Goal: Task Accomplishment & Management: Manage account settings

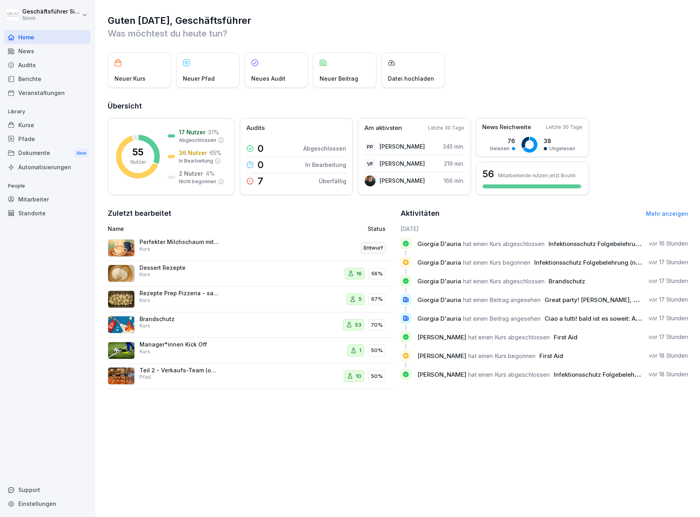
click at [28, 195] on div "Mitarbeiter" at bounding box center [47, 199] width 87 height 14
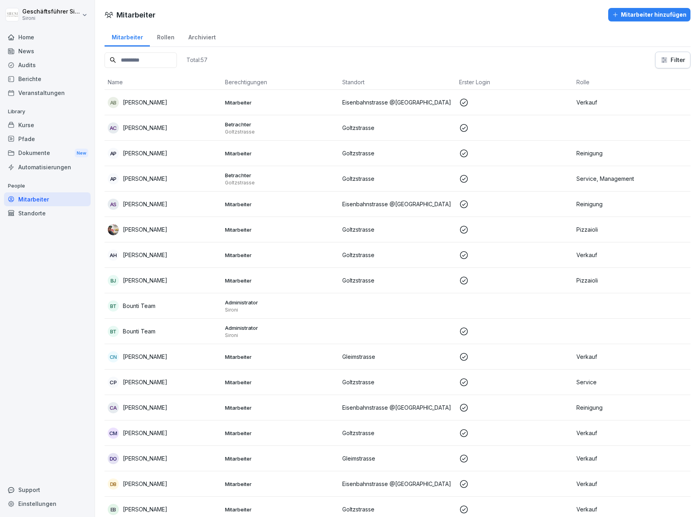
click at [143, 67] on input at bounding box center [140, 59] width 72 height 15
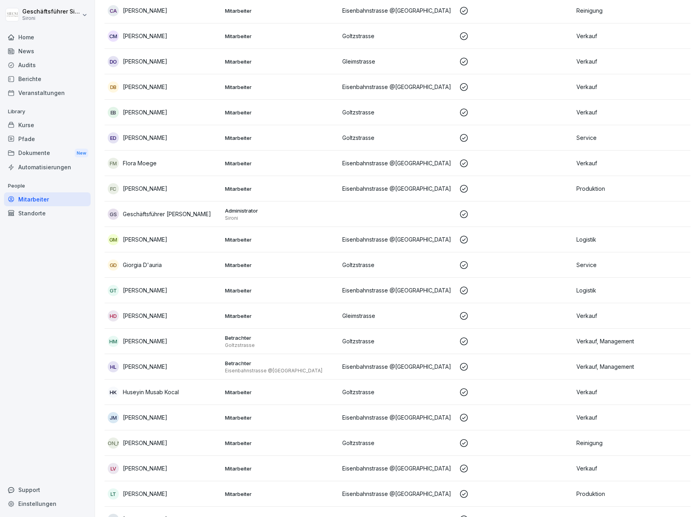
scroll to position [454, 0]
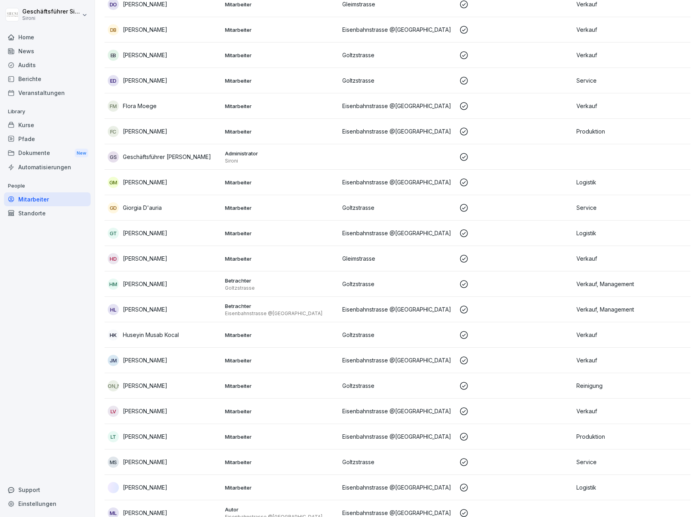
click at [149, 439] on p "[PERSON_NAME]" at bounding box center [145, 436] width 44 height 8
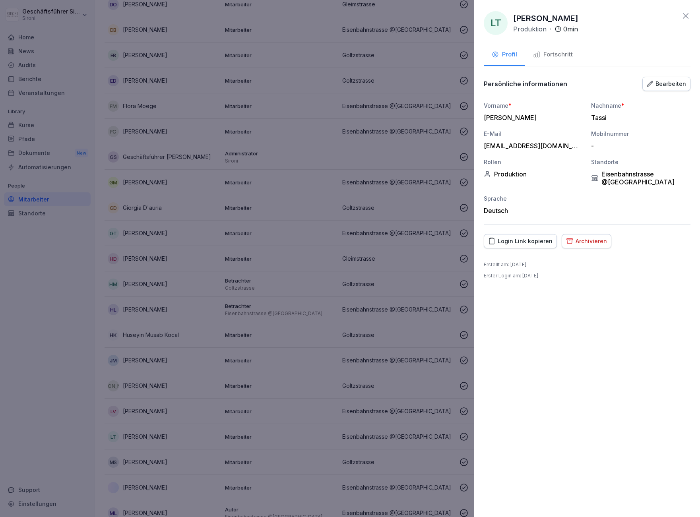
click at [555, 54] on div "Fortschritt" at bounding box center [553, 54] width 40 height 9
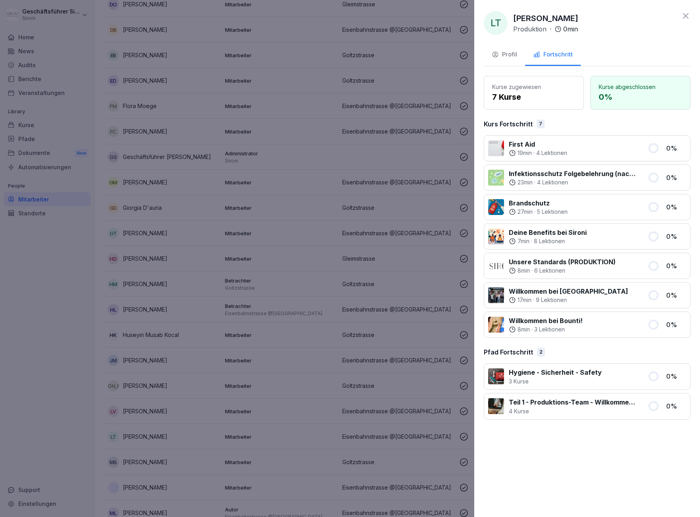
click at [682, 15] on icon at bounding box center [685, 16] width 10 height 10
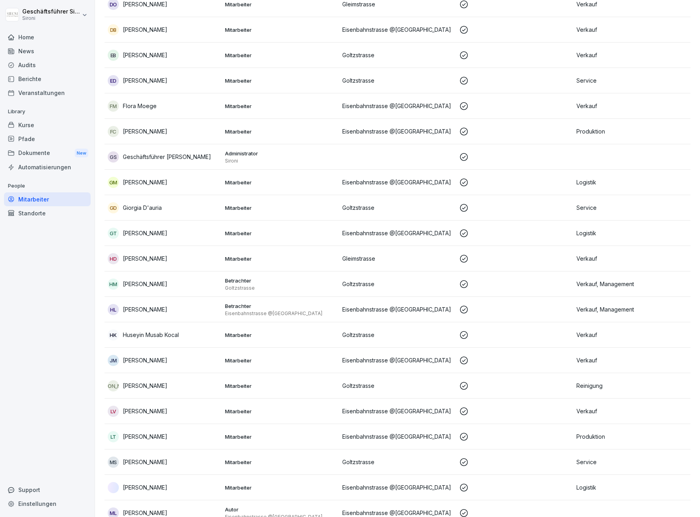
click at [29, 39] on div "Home" at bounding box center [47, 37] width 87 height 14
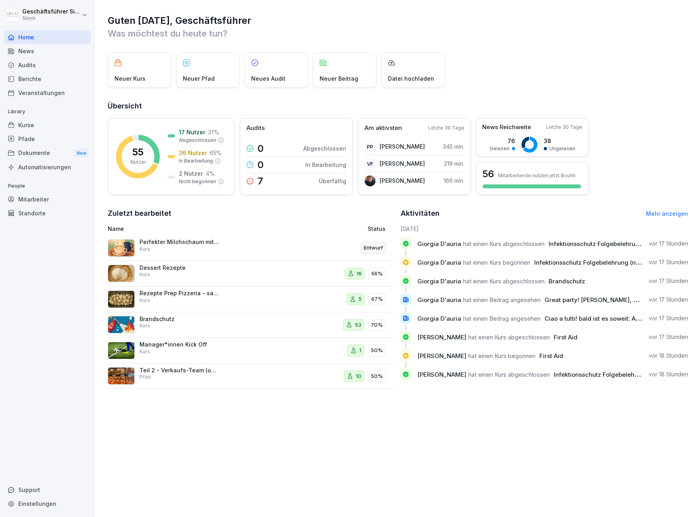
click at [665, 224] on div "Aktivitäten Mehr anzeigen [DATE] Giorgia D'auria hat einen Kurs abgeschlossen I…" at bounding box center [543, 298] width 287 height 181
click at [667, 214] on link "Mehr anzeigen" at bounding box center [667, 213] width 42 height 7
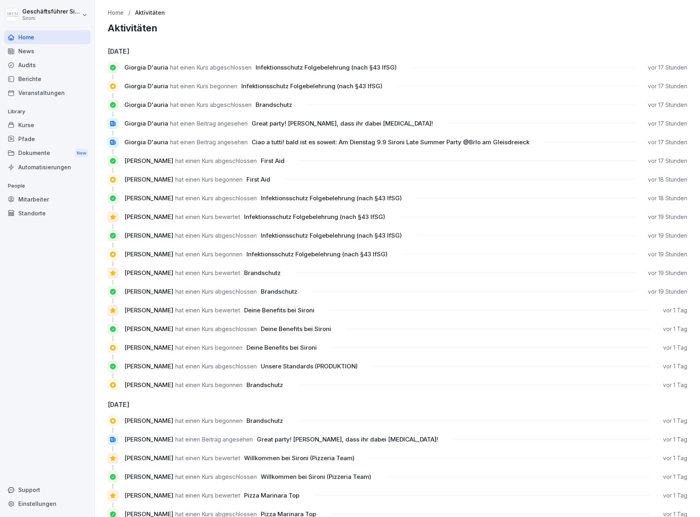
click at [44, 192] on div "Mitarbeiter" at bounding box center [47, 199] width 87 height 14
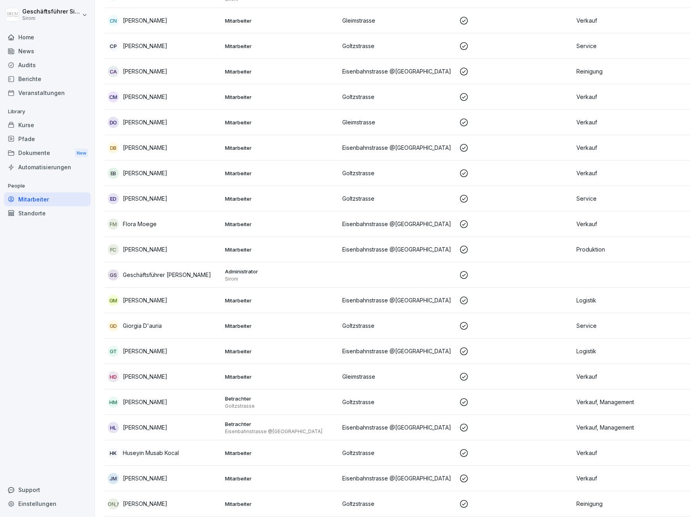
scroll to position [472, 0]
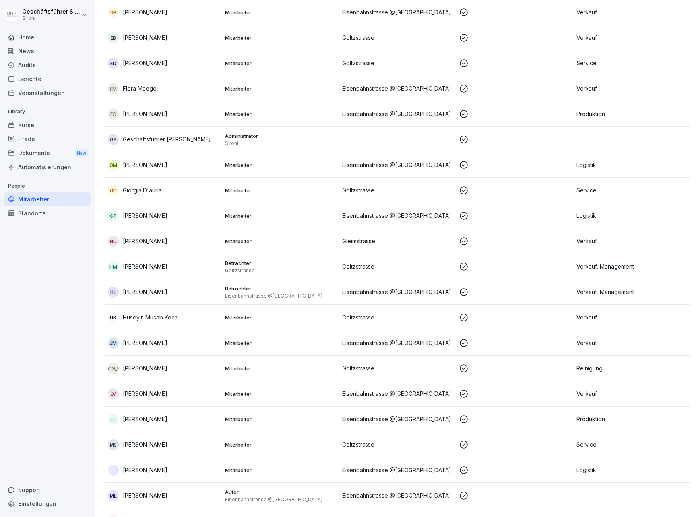
click at [147, 113] on p "[PERSON_NAME]" at bounding box center [145, 114] width 44 height 8
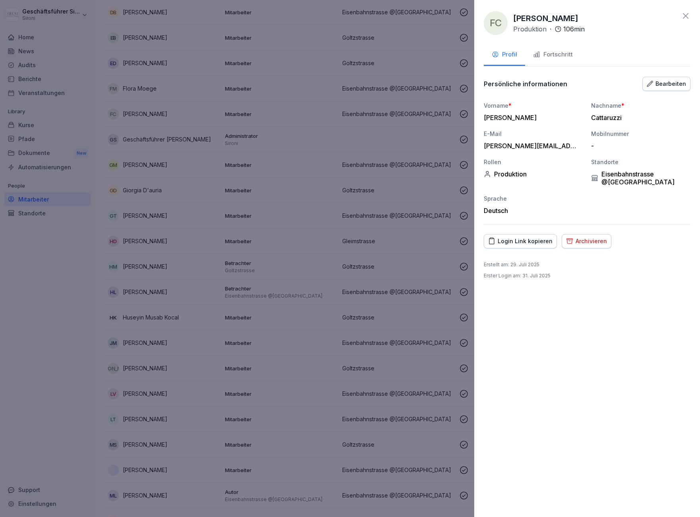
click at [547, 51] on button "Fortschritt" at bounding box center [553, 54] width 56 height 21
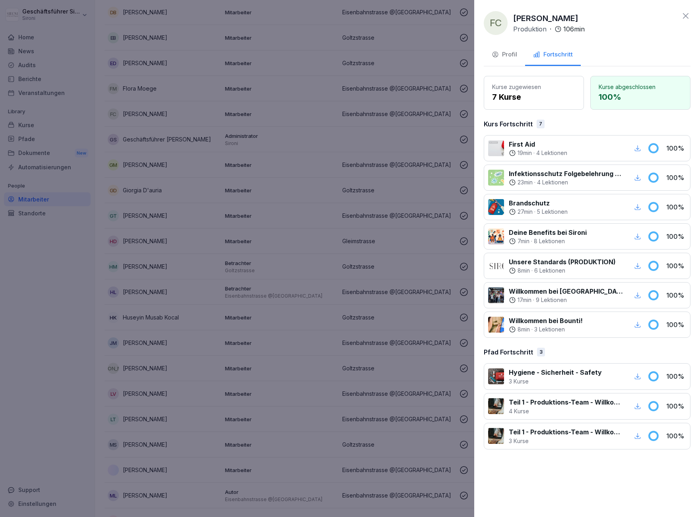
click at [200, 256] on div at bounding box center [350, 258] width 700 height 517
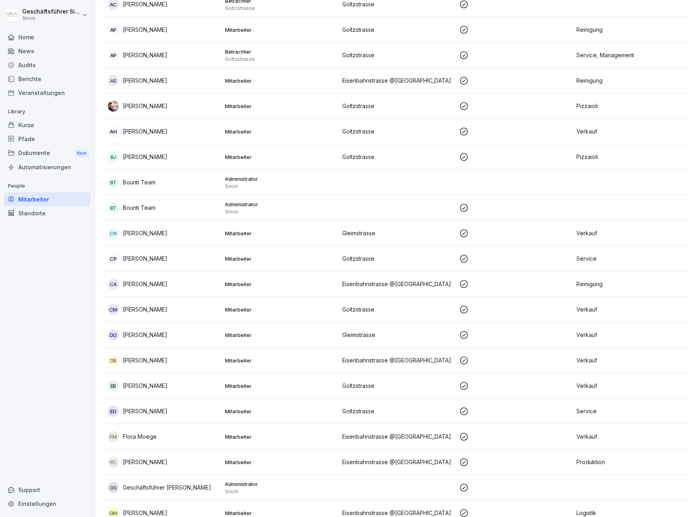
scroll to position [0, 0]
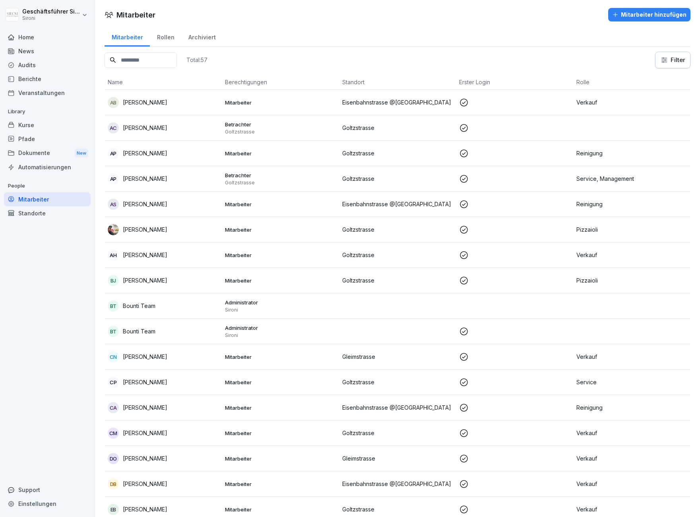
click at [172, 208] on div "AS [PERSON_NAME]" at bounding box center [163, 204] width 111 height 11
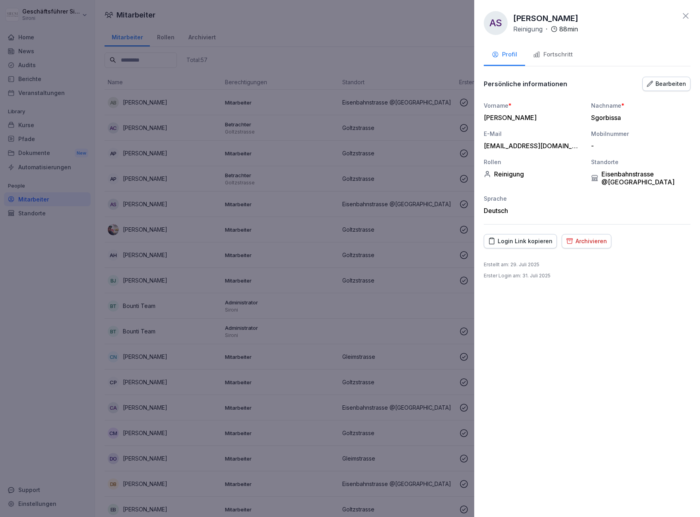
click at [549, 50] on div "Fortschritt" at bounding box center [553, 54] width 40 height 9
